Goal: Task Accomplishment & Management: Manage account settings

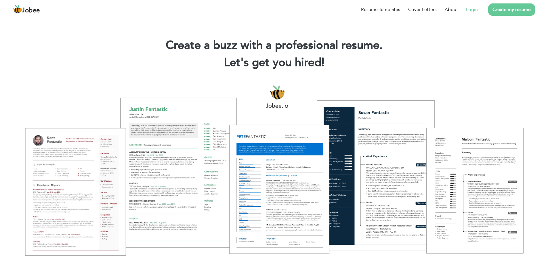
click at [473, 10] on link "Login" at bounding box center [472, 9] width 12 height 7
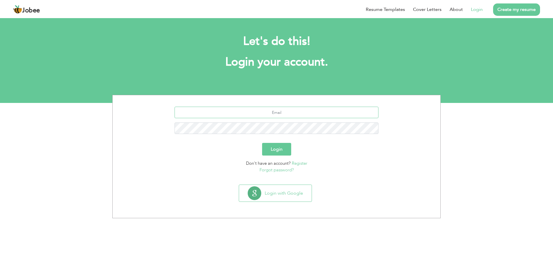
click at [286, 112] on input "text" at bounding box center [276, 113] width 204 height 12
click at [268, 192] on button "Login with Google" at bounding box center [275, 193] width 73 height 17
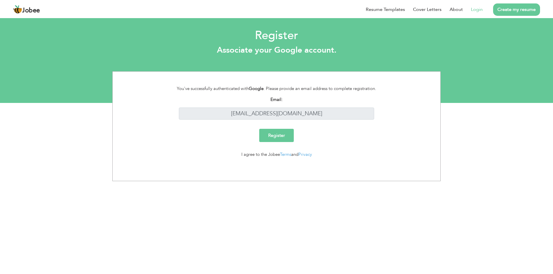
click at [278, 134] on input "Register" at bounding box center [276, 135] width 35 height 13
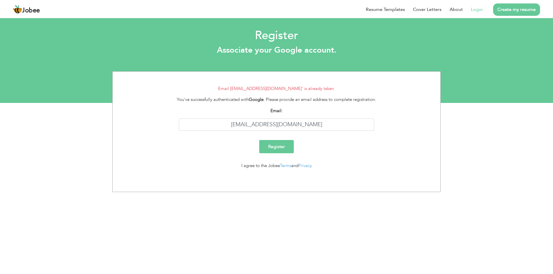
click at [478, 8] on link "Login" at bounding box center [477, 9] width 12 height 7
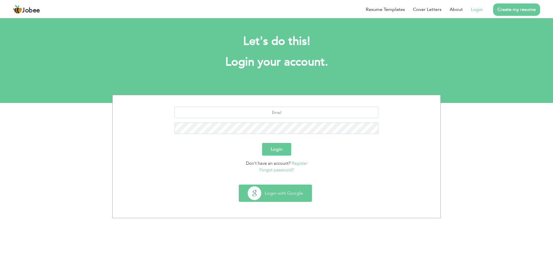
click at [278, 192] on button "Login with Google" at bounding box center [275, 193] width 73 height 17
click at [268, 115] on input "text" at bounding box center [276, 113] width 204 height 12
type input "mh.ahmadfarooq@gmail.com"
click at [273, 146] on button "Login" at bounding box center [276, 149] width 29 height 13
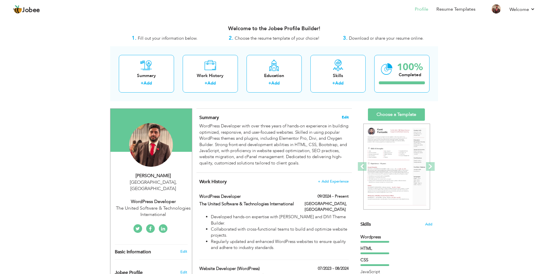
click at [347, 117] on span "Edit" at bounding box center [345, 117] width 7 height 4
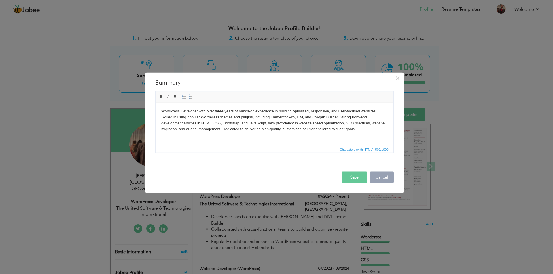
click at [370, 176] on button "Cancel" at bounding box center [382, 178] width 24 height 12
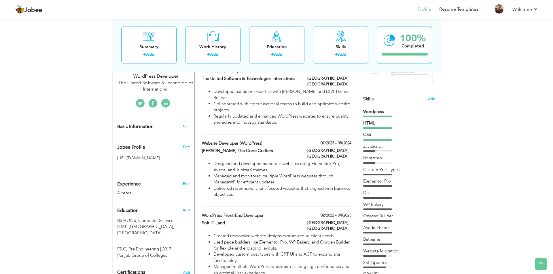
scroll to position [115, 0]
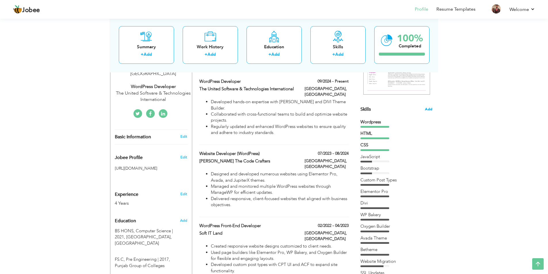
click at [427, 110] on span "Add" at bounding box center [428, 109] width 7 height 5
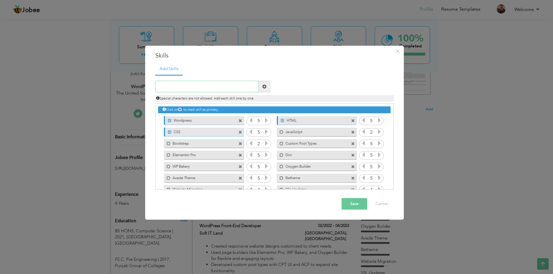
click at [195, 84] on input "text" at bounding box center [207, 87] width 104 height 12
paste input "Website Management"
type input "Website Management"
click at [263, 87] on span at bounding box center [264, 87] width 4 height 4
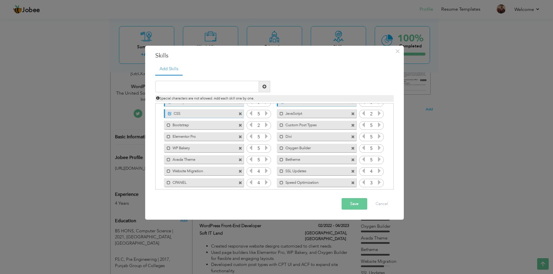
scroll to position [36, 0]
click at [379, 177] on icon at bounding box center [378, 176] width 5 height 5
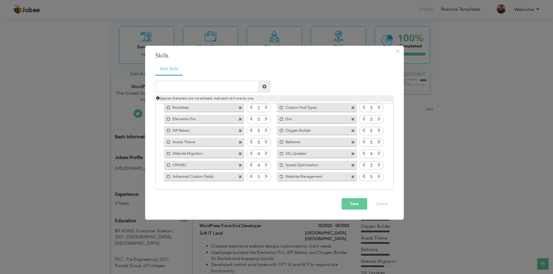
click at [364, 177] on icon at bounding box center [363, 176] width 5 height 5
click at [377, 178] on icon at bounding box center [378, 176] width 5 height 5
click at [362, 177] on icon at bounding box center [363, 176] width 5 height 5
click at [177, 85] on input "text" at bounding box center [207, 87] width 104 height 12
paste input "Woocommerce"
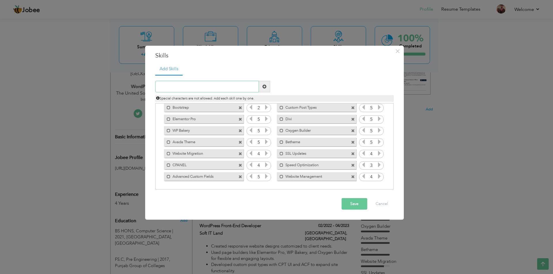
type input "Woocommerce"
click at [226, 90] on input "Woocommerce" at bounding box center [207, 87] width 104 height 12
click at [378, 179] on icon at bounding box center [378, 176] width 5 height 5
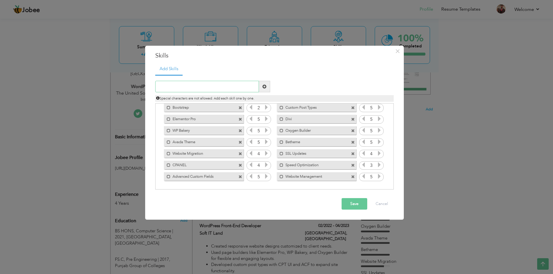
click at [185, 81] on input "text" at bounding box center [207, 87] width 104 height 12
paste input "e"
drag, startPoint x: 163, startPoint y: 87, endPoint x: 154, endPoint y: 87, distance: 8.7
click at [154, 87] on div "Woocommerce" at bounding box center [212, 87] width 123 height 12
click at [172, 85] on input "eoocommerce" at bounding box center [207, 87] width 104 height 12
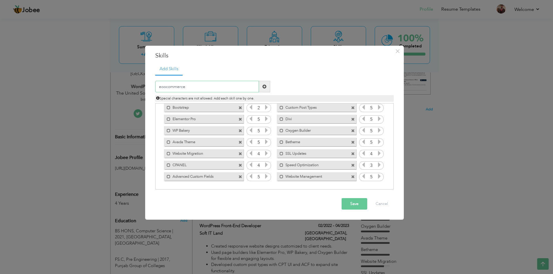
click at [172, 85] on input "eoocommerce" at bounding box center [207, 87] width 104 height 12
paste input "w"
drag, startPoint x: 161, startPoint y: 86, endPoint x: 154, endPoint y: 87, distance: 7.5
click at [154, 87] on div "woocommerce" at bounding box center [212, 87] width 123 height 12
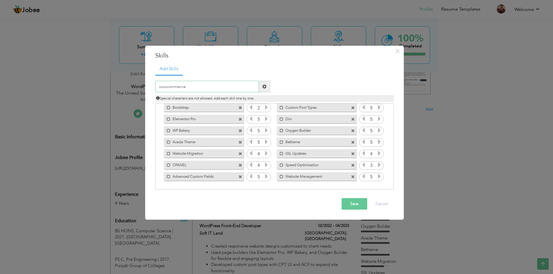
drag, startPoint x: 159, startPoint y: 89, endPoint x: 162, endPoint y: 89, distance: 3.2
click at [162, 89] on input "woocommerce" at bounding box center [207, 87] width 104 height 12
drag, startPoint x: 161, startPoint y: 86, endPoint x: 149, endPoint y: 87, distance: 11.2
click at [149, 87] on div "× Skills Add Skills woocommerce Duplicate entry Wordpress 5 HTML 5 CSS" at bounding box center [274, 133] width 258 height 174
type input "Woocommerce"
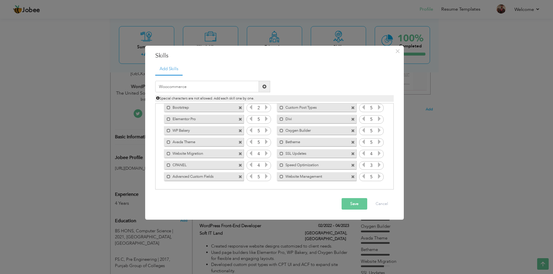
click at [262, 90] on span at bounding box center [264, 87] width 11 height 12
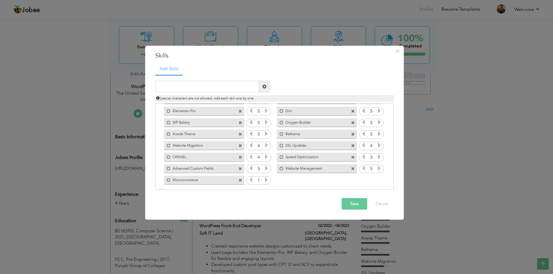
scroll to position [47, 0]
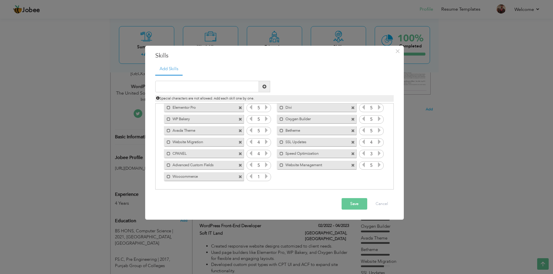
click at [264, 178] on icon at bounding box center [266, 176] width 5 height 5
drag, startPoint x: 186, startPoint y: 177, endPoint x: 195, endPoint y: 150, distance: 28.5
click at [195, 150] on div "Click on , to mark skill as primary. Unmark as primary skill. Wordpress 5 HTML …" at bounding box center [274, 119] width 232 height 126
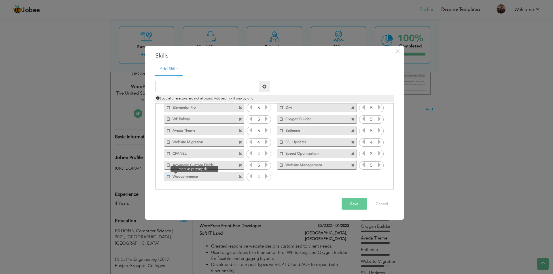
click at [170, 178] on span at bounding box center [169, 177] width 4 height 4
click at [169, 178] on span at bounding box center [170, 177] width 4 height 4
click at [169, 178] on span at bounding box center [169, 177] width 4 height 4
click at [169, 178] on span at bounding box center [170, 177] width 4 height 4
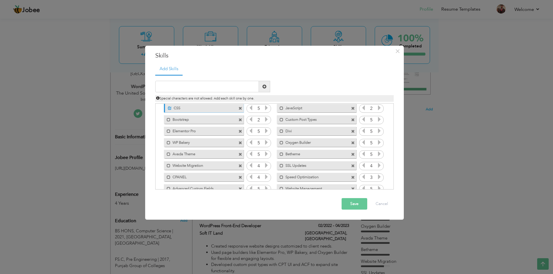
scroll to position [0, 0]
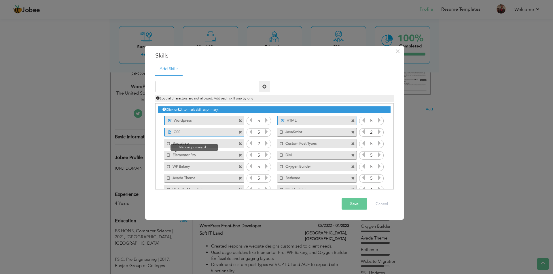
click at [166, 157] on div "Mark as primary skill." at bounding box center [167, 154] width 7 height 6
click at [168, 157] on span at bounding box center [169, 155] width 4 height 4
click at [168, 157] on span at bounding box center [170, 155] width 4 height 4
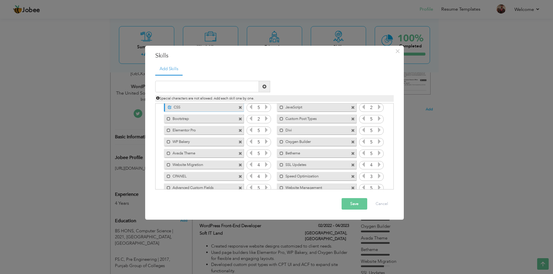
scroll to position [47, 0]
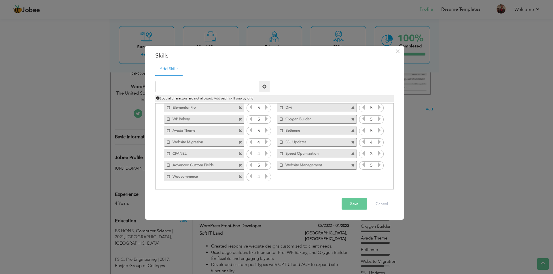
click at [354, 202] on button "Save" at bounding box center [354, 204] width 26 height 12
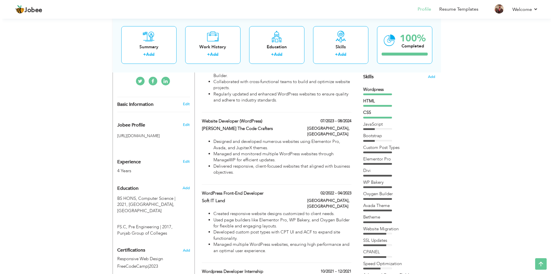
scroll to position [115, 0]
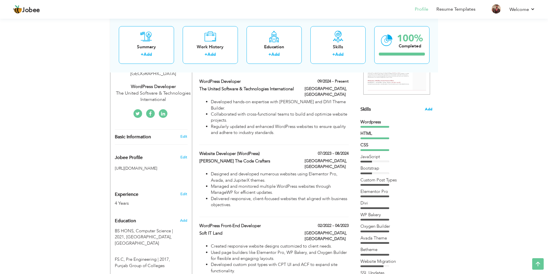
click at [431, 111] on span "Add" at bounding box center [428, 109] width 7 height 5
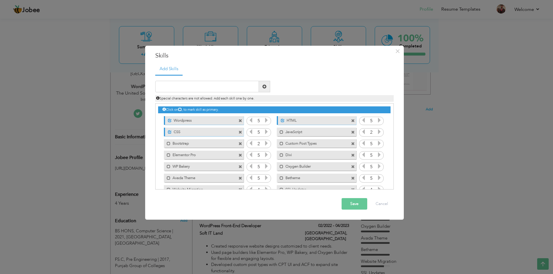
scroll to position [0, 0]
click at [182, 109] on icon at bounding box center [179, 109] width 3 height 3
click at [170, 87] on input "text" at bounding box center [207, 87] width 104 height 12
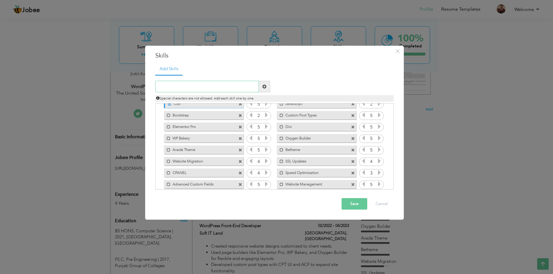
scroll to position [47, 0]
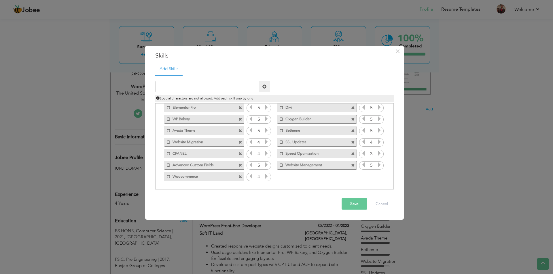
drag, startPoint x: 239, startPoint y: 177, endPoint x: 210, endPoint y: 136, distance: 50.9
click at [210, 136] on div "Click on , to mark skill as primary. Unmark as primary skill. Wordpress 5 HTML …" at bounding box center [274, 119] width 232 height 126
drag, startPoint x: 183, startPoint y: 176, endPoint x: 197, endPoint y: 170, distance: 14.8
click at [197, 170] on div "Click on , to mark skill as primary. Unmark as primary skill. Wordpress 5 HTML …" at bounding box center [274, 119] width 232 height 126
click at [234, 197] on div "× Skills Add Skills" at bounding box center [274, 133] width 258 height 174
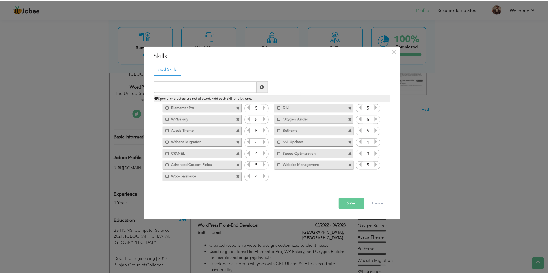
scroll to position [0, 0]
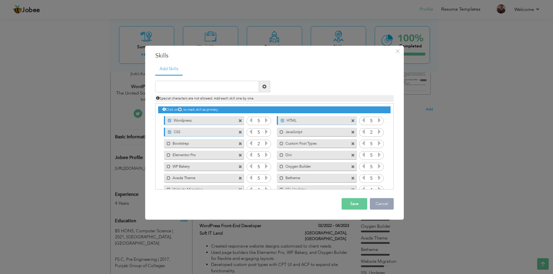
click at [376, 207] on button "Cancel" at bounding box center [382, 204] width 24 height 12
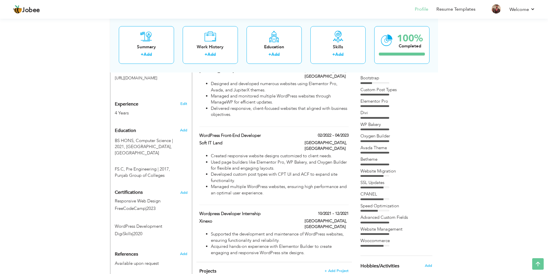
scroll to position [259, 0]
